Goal: Communication & Community: Share content

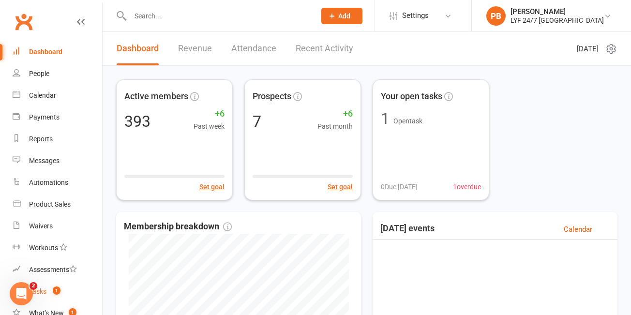
click at [44, 293] on div "Tasks" at bounding box center [37, 291] width 17 height 8
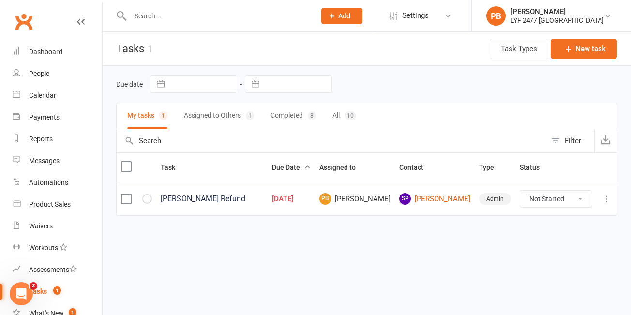
click at [572, 194] on select "Not Started In Progress Waiting Complete" at bounding box center [556, 199] width 72 height 16
select select "unstarted"
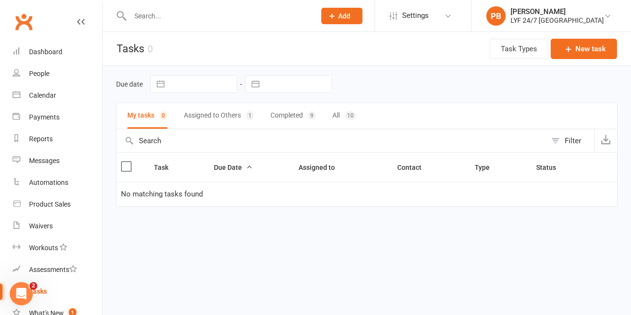
click at [215, 115] on button "Assigned to Others 1" at bounding box center [219, 116] width 70 height 26
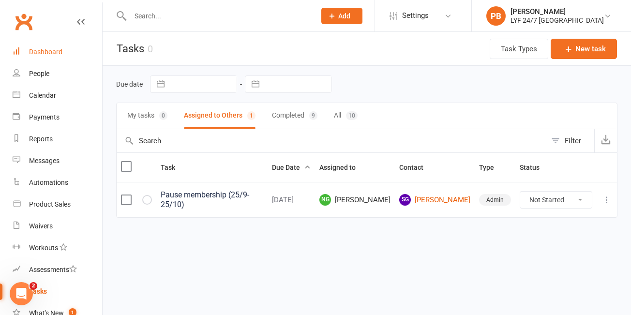
click at [63, 58] on link "Dashboard" at bounding box center [58, 52] width 90 height 22
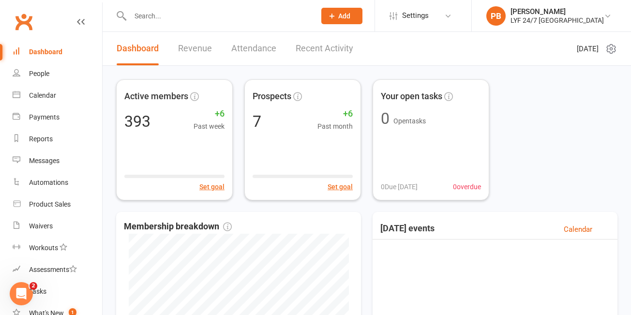
click at [165, 16] on input "text" at bounding box center [217, 16] width 181 height 14
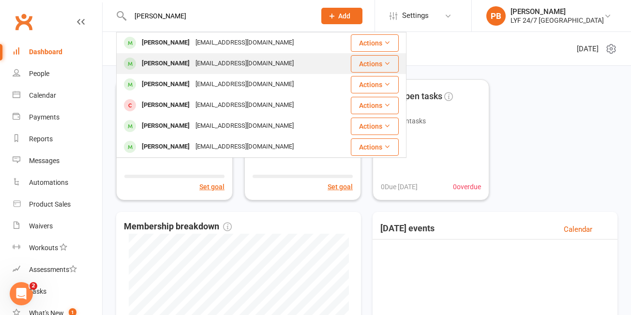
type input "[PERSON_NAME]"
click at [150, 66] on div "[PERSON_NAME]" at bounding box center [166, 64] width 54 height 14
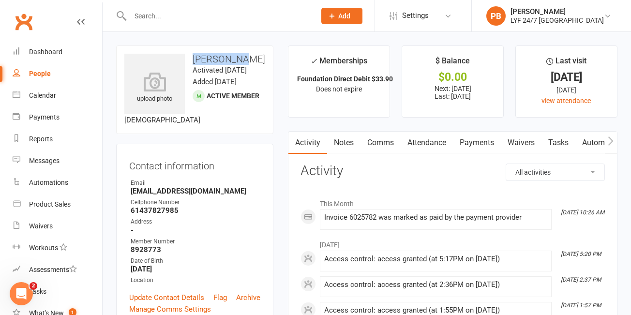
drag, startPoint x: 237, startPoint y: 57, endPoint x: 190, endPoint y: 56, distance: 46.9
click at [190, 56] on h3 "[PERSON_NAME]" at bounding box center [194, 59] width 141 height 11
copy h3 "[PERSON_NAME]"
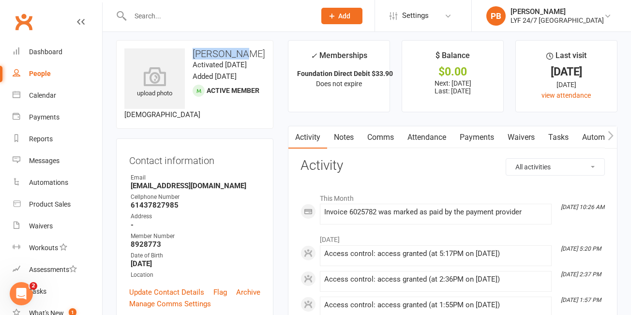
scroll to position [3, 0]
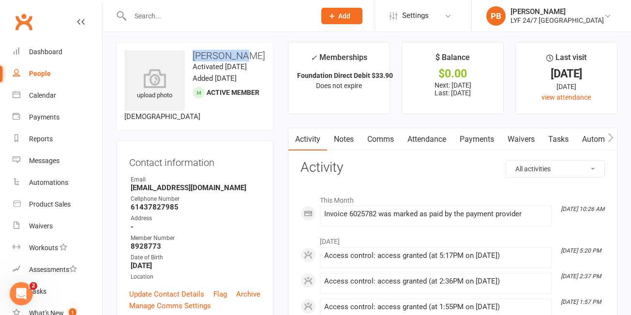
click at [477, 141] on link "Payments" at bounding box center [477, 139] width 48 height 22
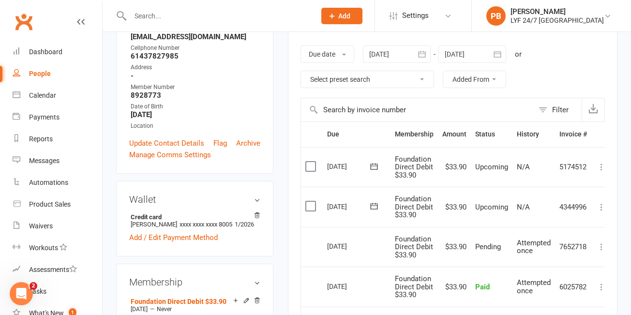
scroll to position [156, 0]
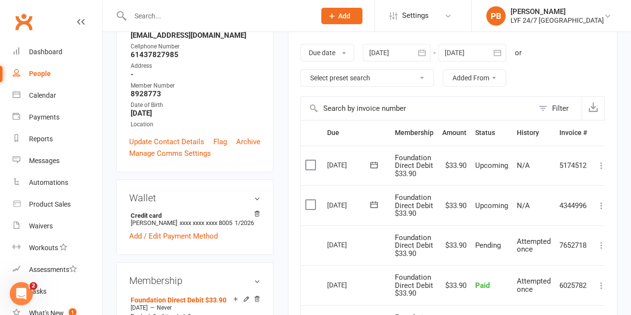
click at [314, 205] on label at bounding box center [311, 205] width 13 height 10
click at [312, 200] on input "checkbox" at bounding box center [308, 200] width 6 height 0
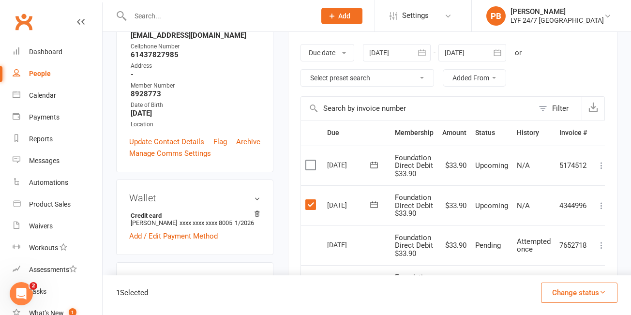
click at [600, 208] on icon at bounding box center [602, 206] width 10 height 10
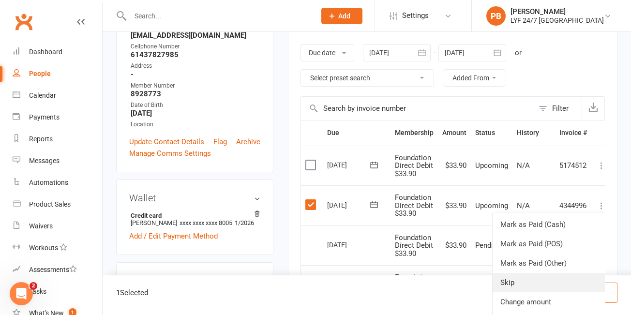
click at [558, 282] on link "Skip" at bounding box center [550, 282] width 114 height 19
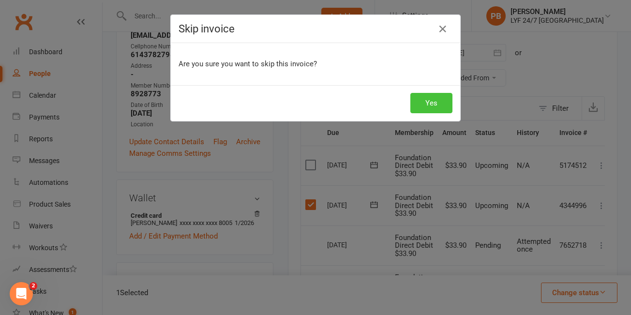
click at [419, 107] on button "Yes" at bounding box center [431, 103] width 42 height 20
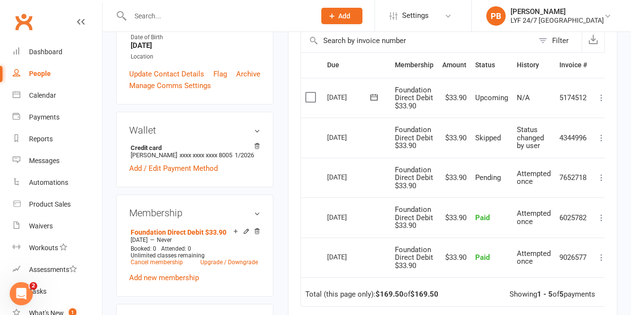
scroll to position [0, 0]
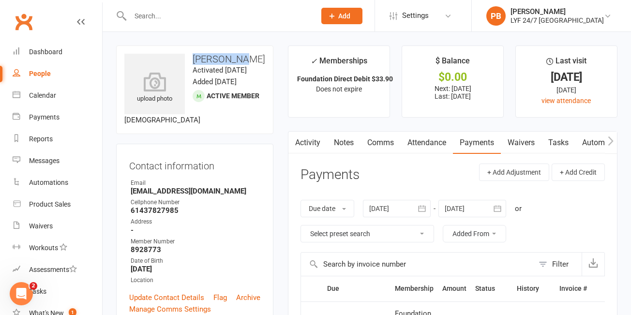
click at [378, 146] on link "Comms" at bounding box center [380, 143] width 40 height 22
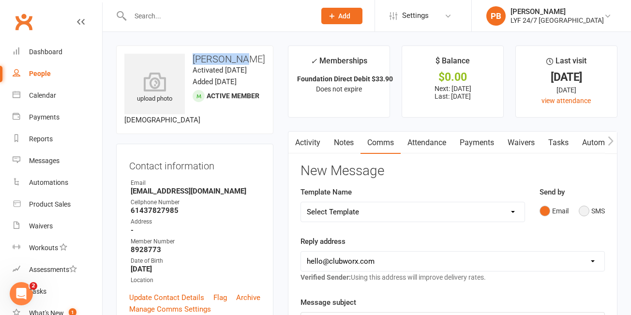
click at [588, 219] on button "SMS" at bounding box center [592, 211] width 26 height 18
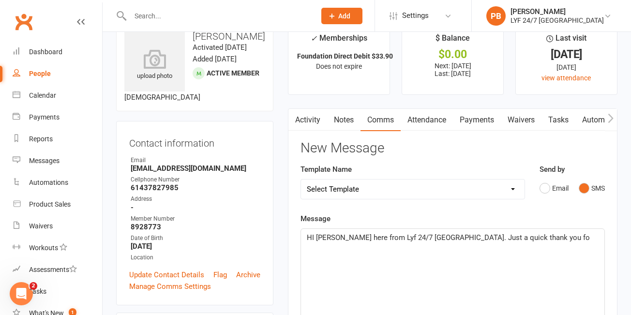
scroll to position [24, 0]
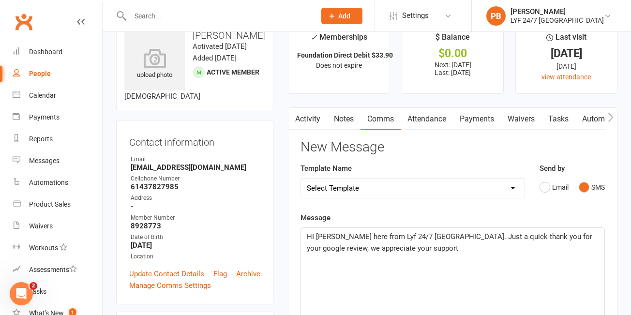
click at [384, 179] on select "Select Template [SMS] 7 Day Trial - Follow up (DAY 4) [SMS] 7 Day Trial - Follo…" at bounding box center [413, 188] width 224 height 19
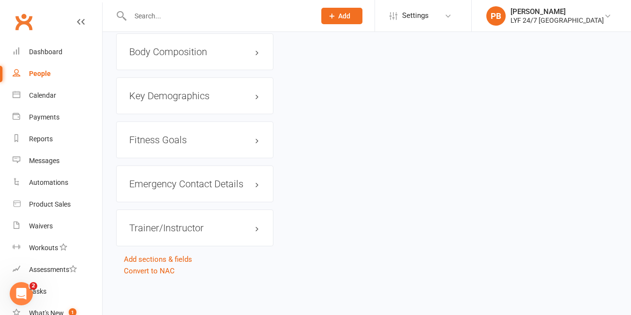
scroll to position [0, 0]
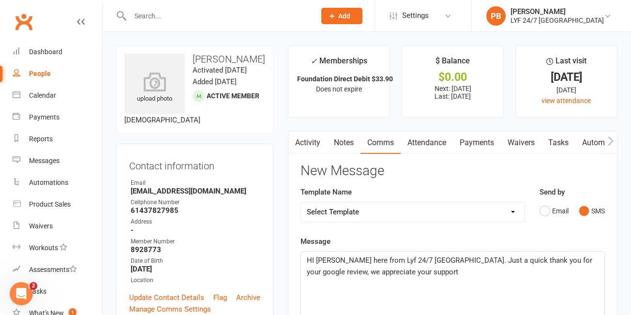
click at [427, 262] on span "HI [PERSON_NAME] here from Lyf 24/7 [GEOGRAPHIC_DATA]. Just a quick thank you f…" at bounding box center [450, 266] width 287 height 20
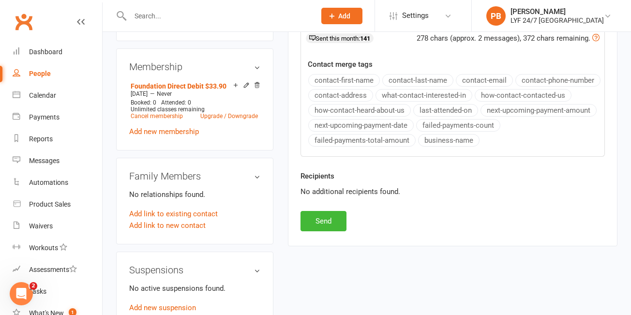
scroll to position [467, 0]
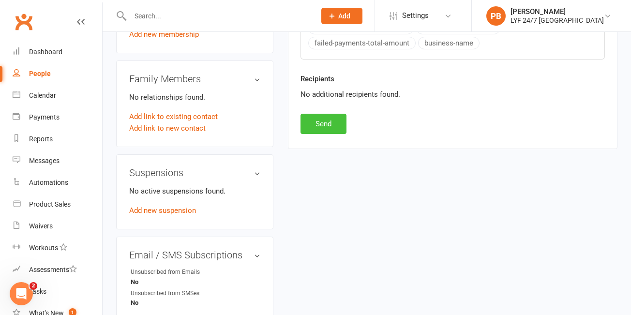
click at [321, 128] on button "Send" at bounding box center [323, 124] width 46 height 20
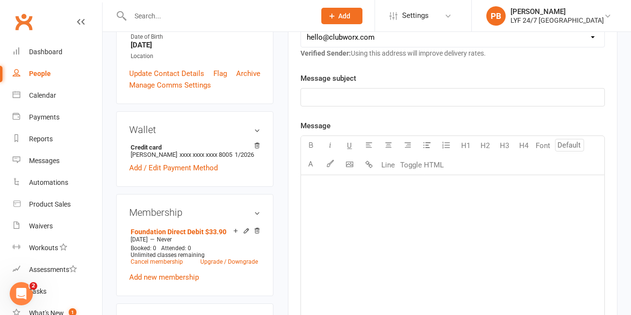
scroll to position [0, 0]
